Goal: Task Accomplishment & Management: Manage account settings

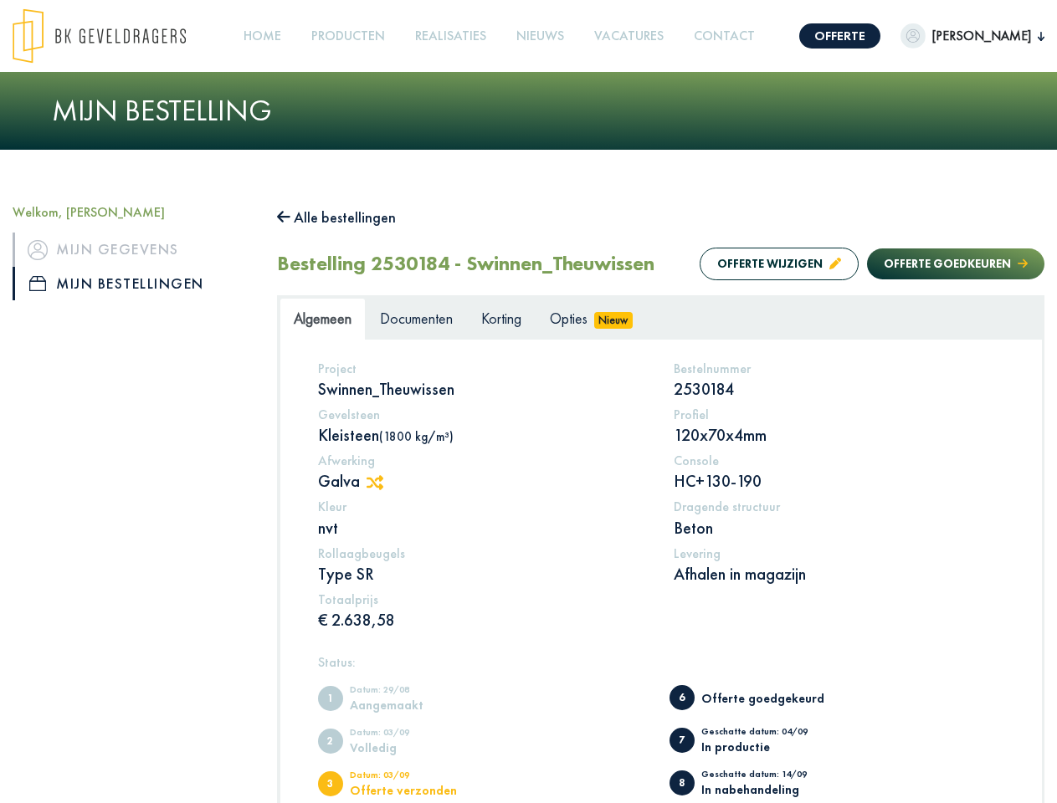
click at [115, 36] on img at bounding box center [99, 35] width 173 height 55
click at [878, 36] on link "Offerte" at bounding box center [839, 35] width 81 height 25
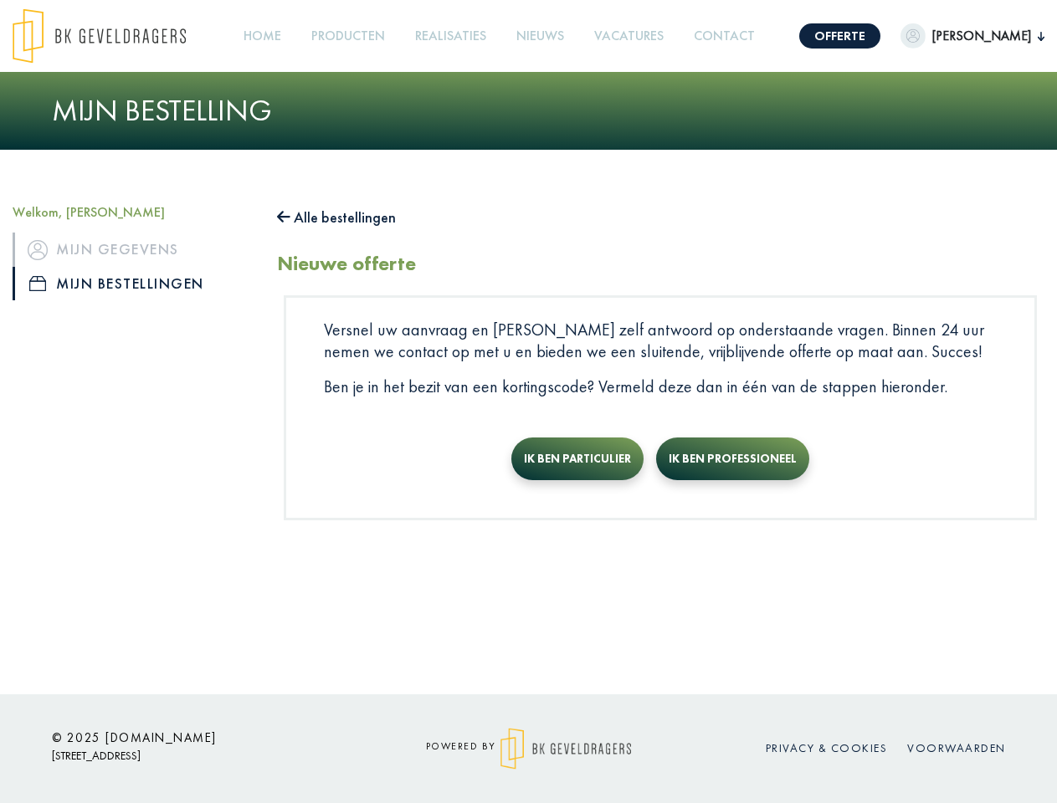
click at [983, 36] on span "[PERSON_NAME]" at bounding box center [981, 36] width 112 height 20
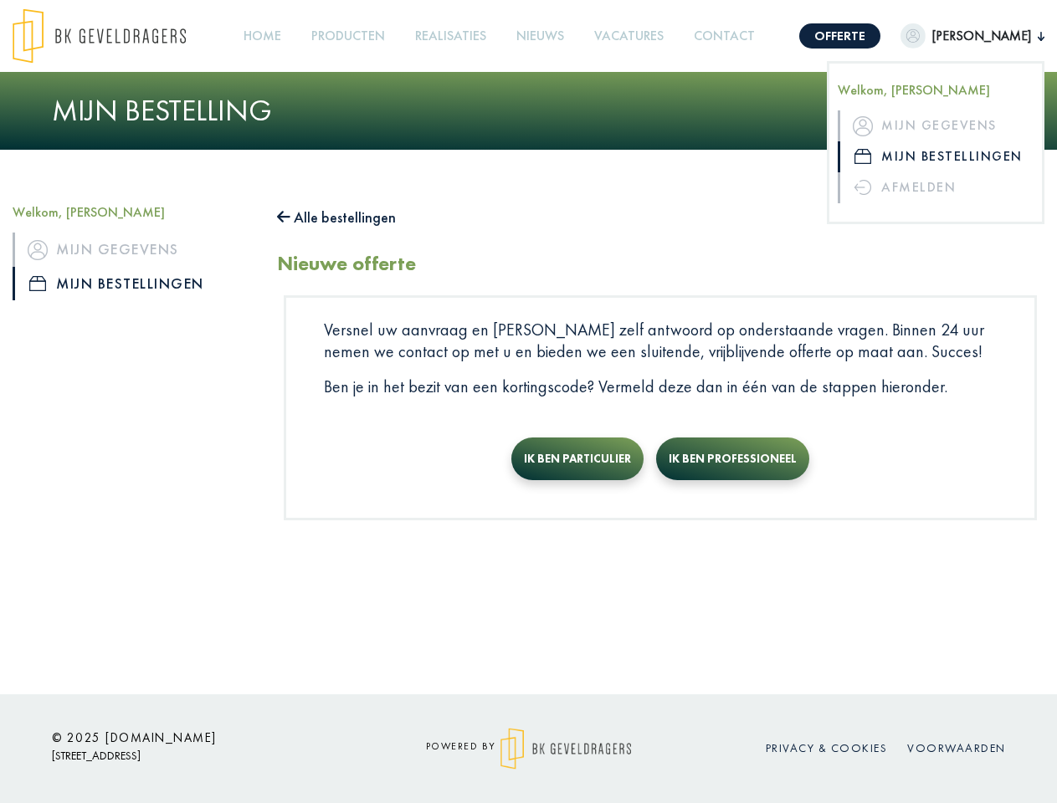
click at [380, 36] on link "Producten +" at bounding box center [348, 37] width 87 height 38
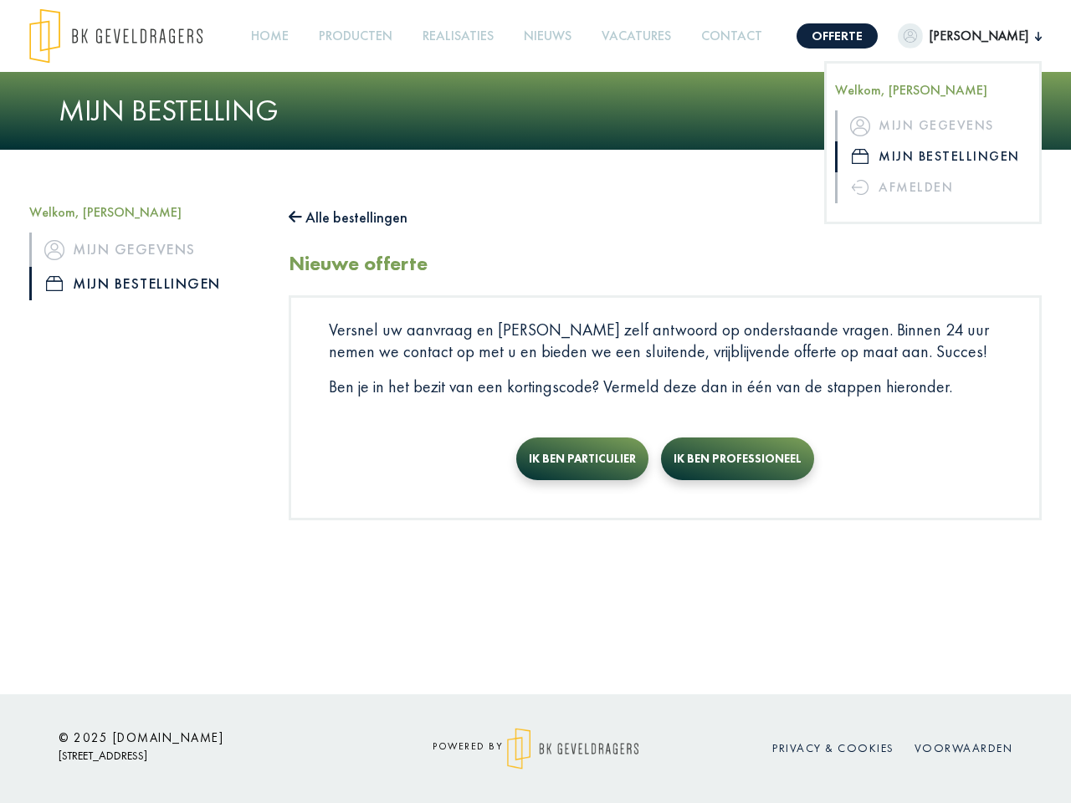
click at [345, 218] on button "Alle bestellingen" at bounding box center [348, 217] width 119 height 27
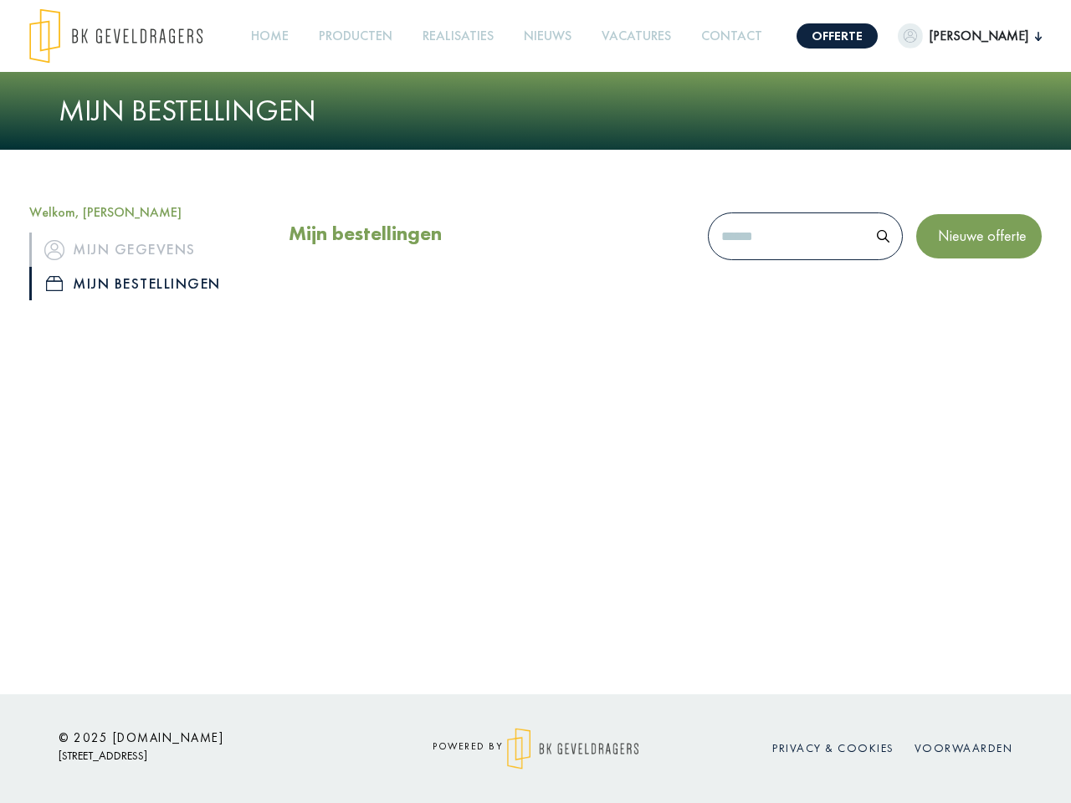
click at [762, 264] on div "Mijn bestellingen Nieuwe offerte" at bounding box center [665, 240] width 753 height 72
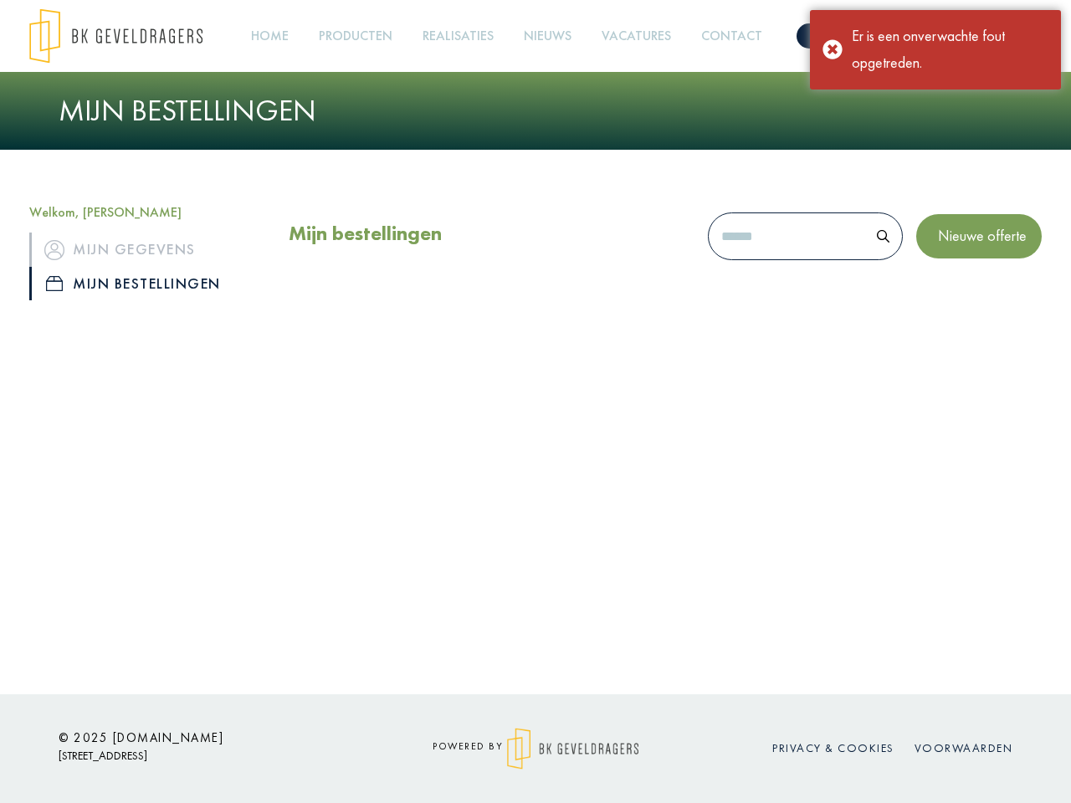
click at [939, 264] on div "Mijn bestellingen Nieuwe offerte" at bounding box center [665, 240] width 753 height 72
click at [383, 483] on div "Offerte [PERSON_NAME], [PERSON_NAME] Mijn gegevens Mijn bestellingen Afmelden H…" at bounding box center [535, 347] width 1071 height 694
